Goal: Find specific page/section: Find specific page/section

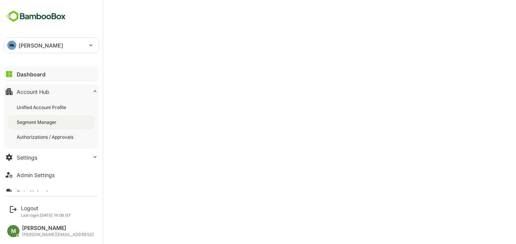
click at [52, 118] on div "Segment Manager" at bounding box center [51, 122] width 86 height 14
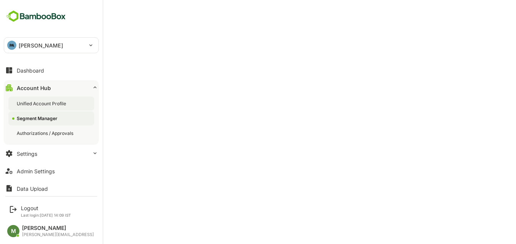
click at [33, 104] on div "Unified Account Profile" at bounding box center [42, 103] width 51 height 6
click at [44, 107] on div "Unified Account Profile" at bounding box center [51, 103] width 86 height 14
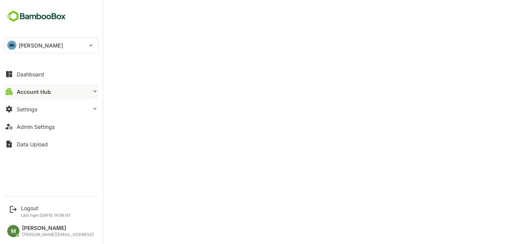
click at [92, 90] on icon at bounding box center [95, 91] width 6 height 6
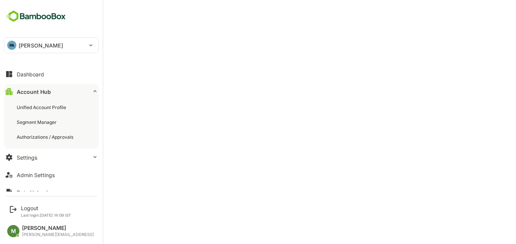
click at [92, 90] on icon at bounding box center [95, 91] width 6 height 6
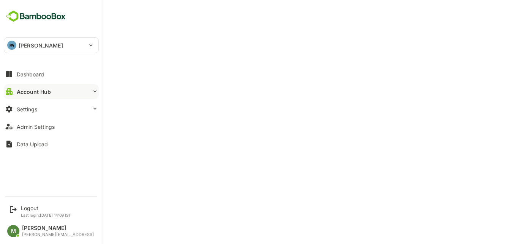
click at [92, 90] on icon at bounding box center [95, 91] width 6 height 6
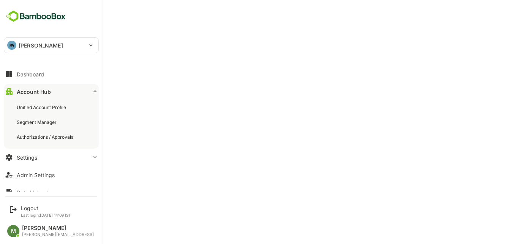
click at [92, 90] on icon at bounding box center [95, 91] width 6 height 6
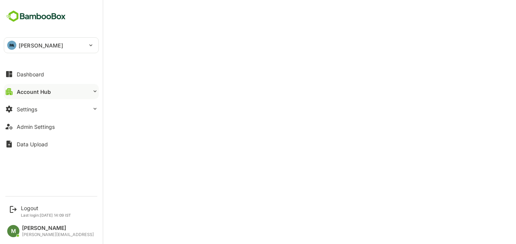
click at [92, 90] on icon at bounding box center [95, 91] width 6 height 6
